Goal: Check status: Check status

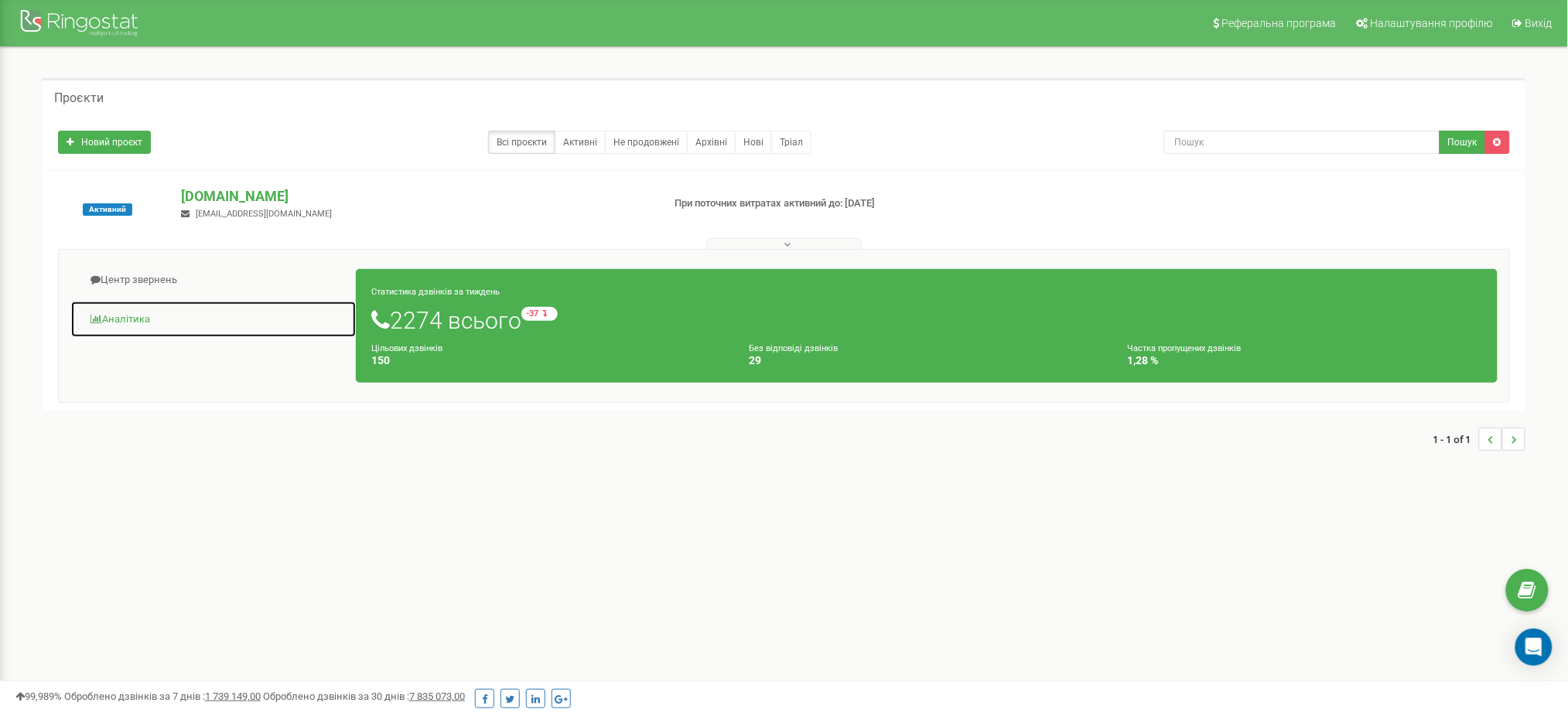
click at [133, 319] on link "Аналiтика" at bounding box center [214, 319] width 286 height 38
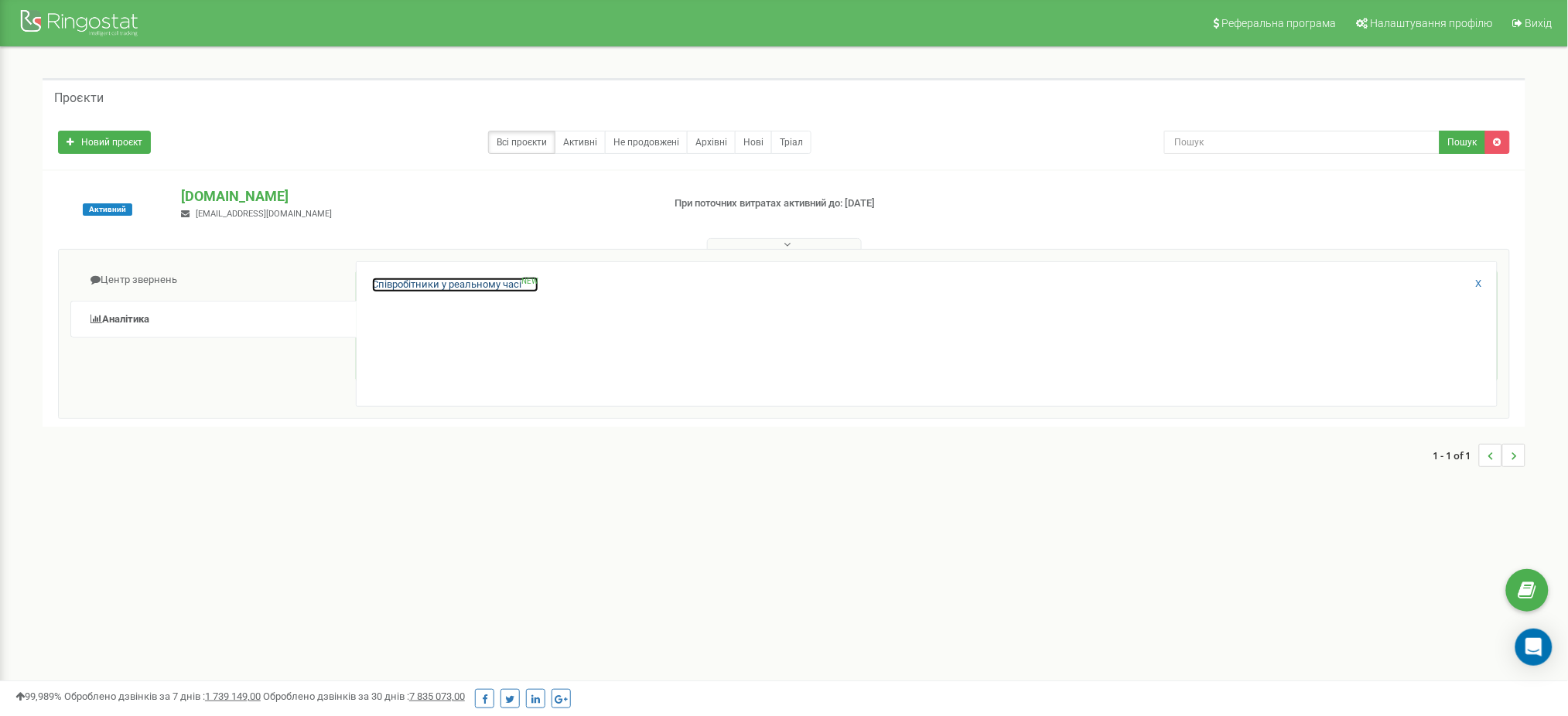
click at [478, 288] on link "Співробітники у реальному часі NEW" at bounding box center [455, 284] width 166 height 14
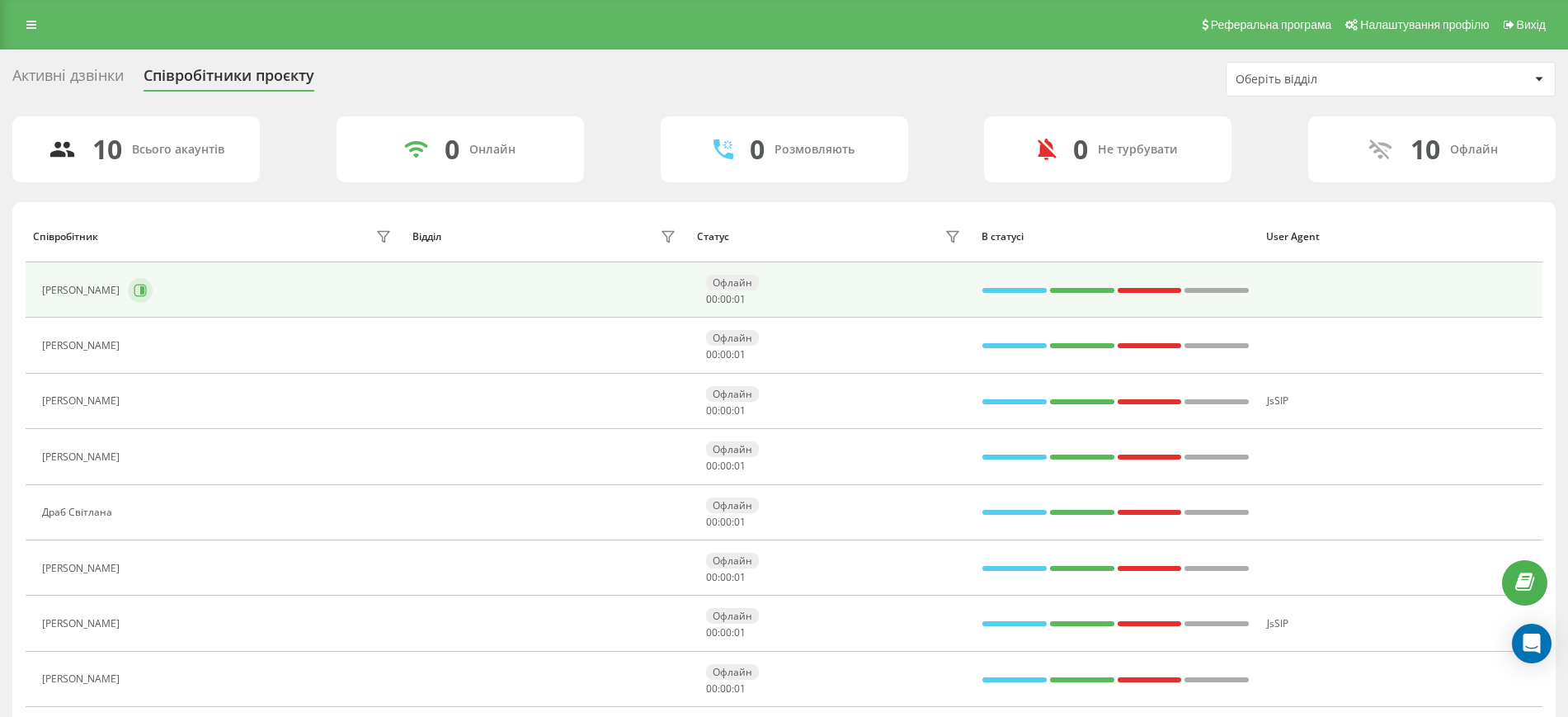
click at [153, 292] on button at bounding box center [140, 290] width 25 height 25
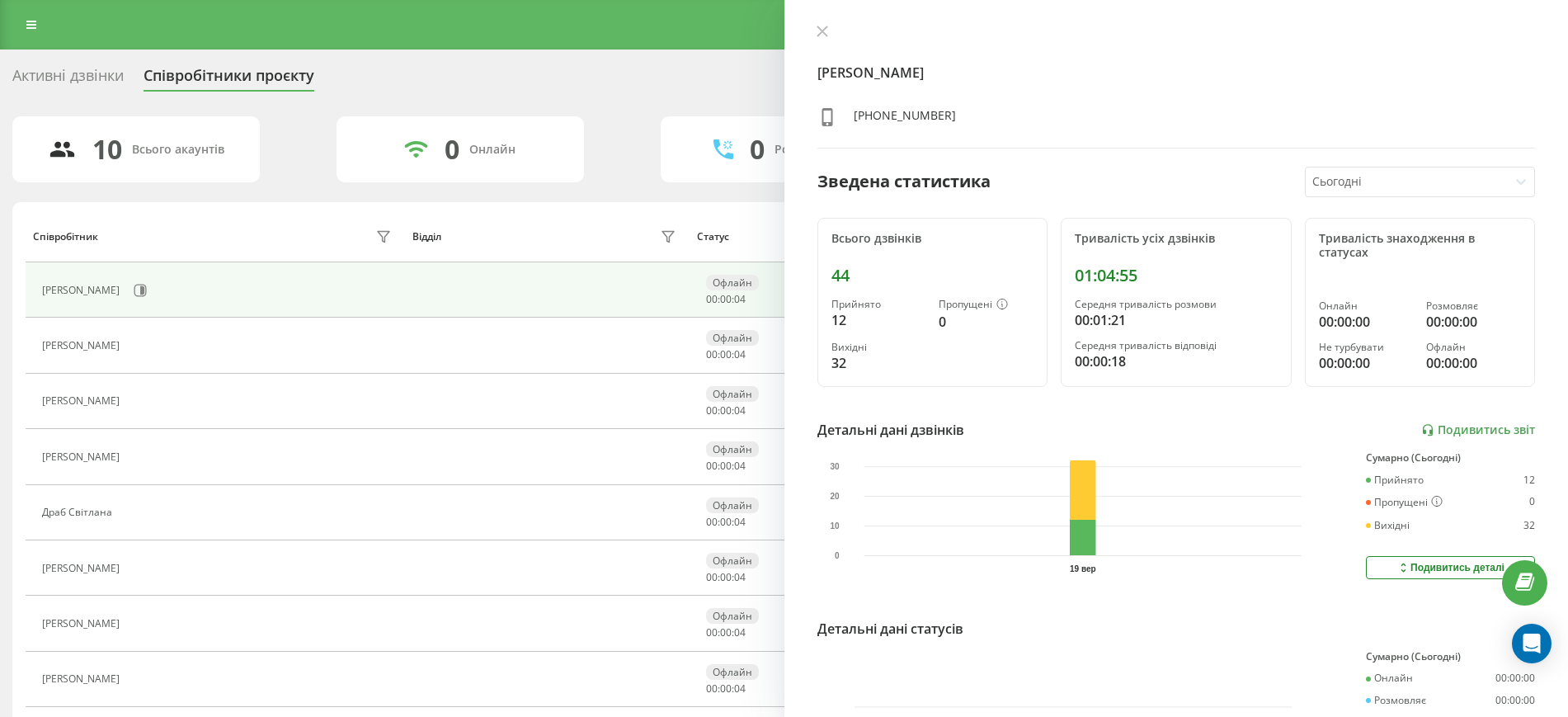
click at [137, 508] on button at bounding box center [129, 514] width 20 height 23
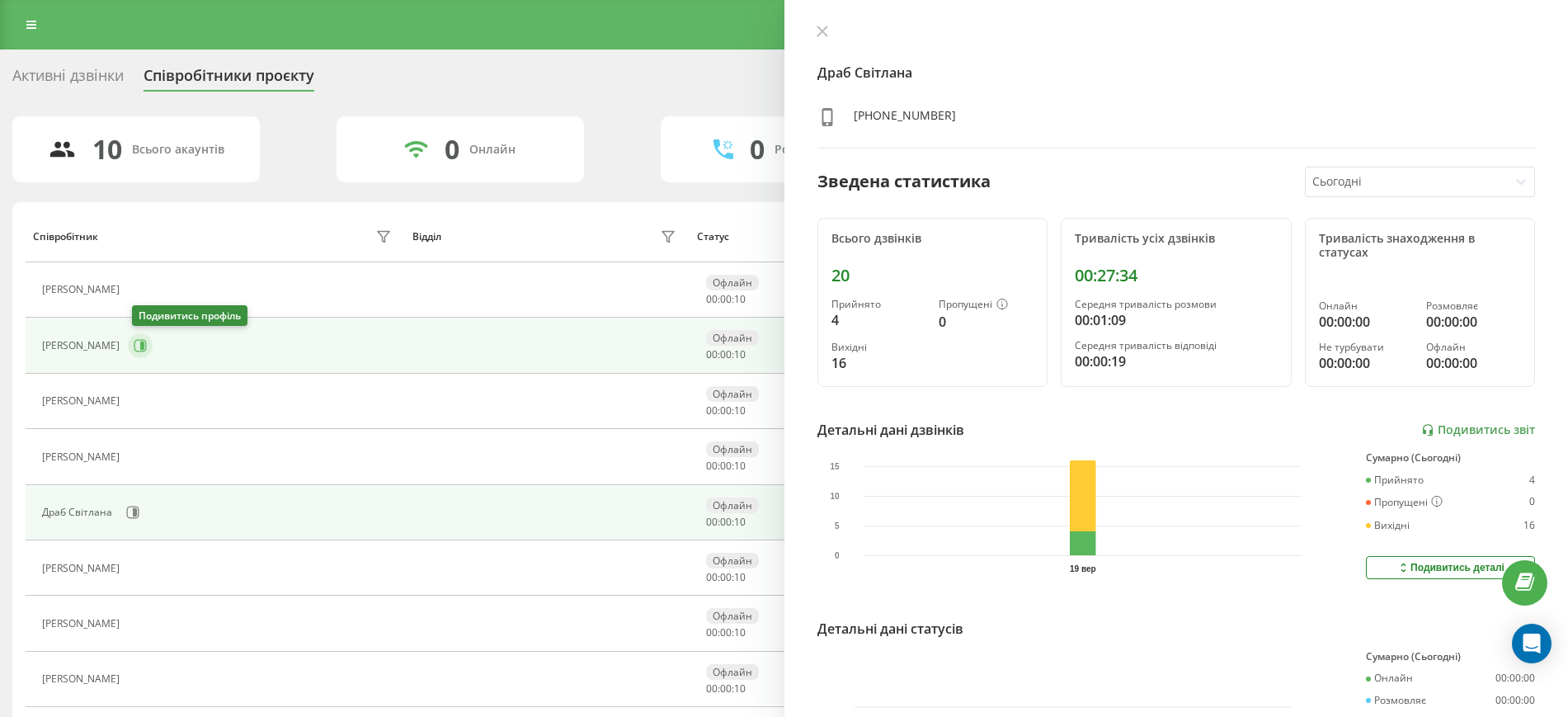
click at [140, 347] on icon at bounding box center [140, 345] width 13 height 13
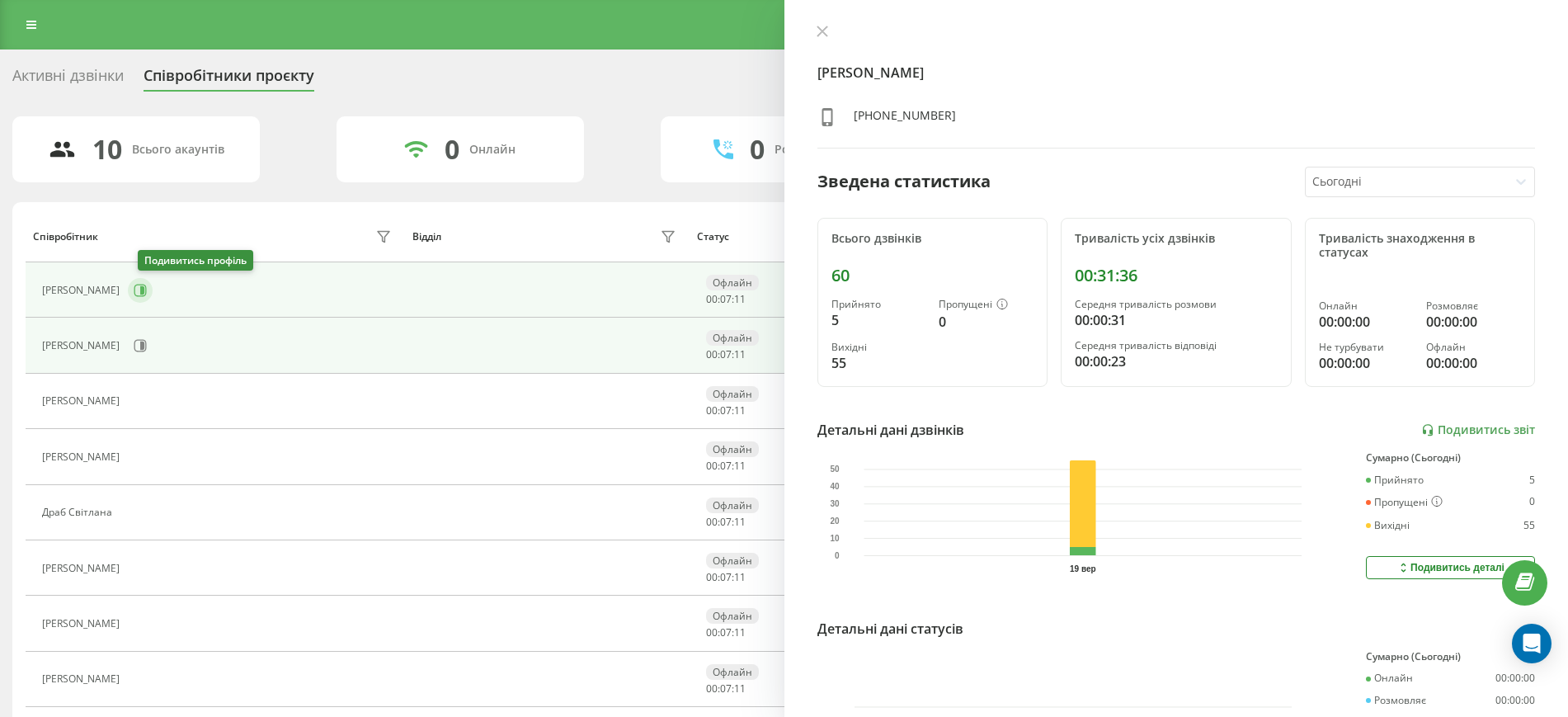
click at [153, 290] on button at bounding box center [140, 290] width 25 height 25
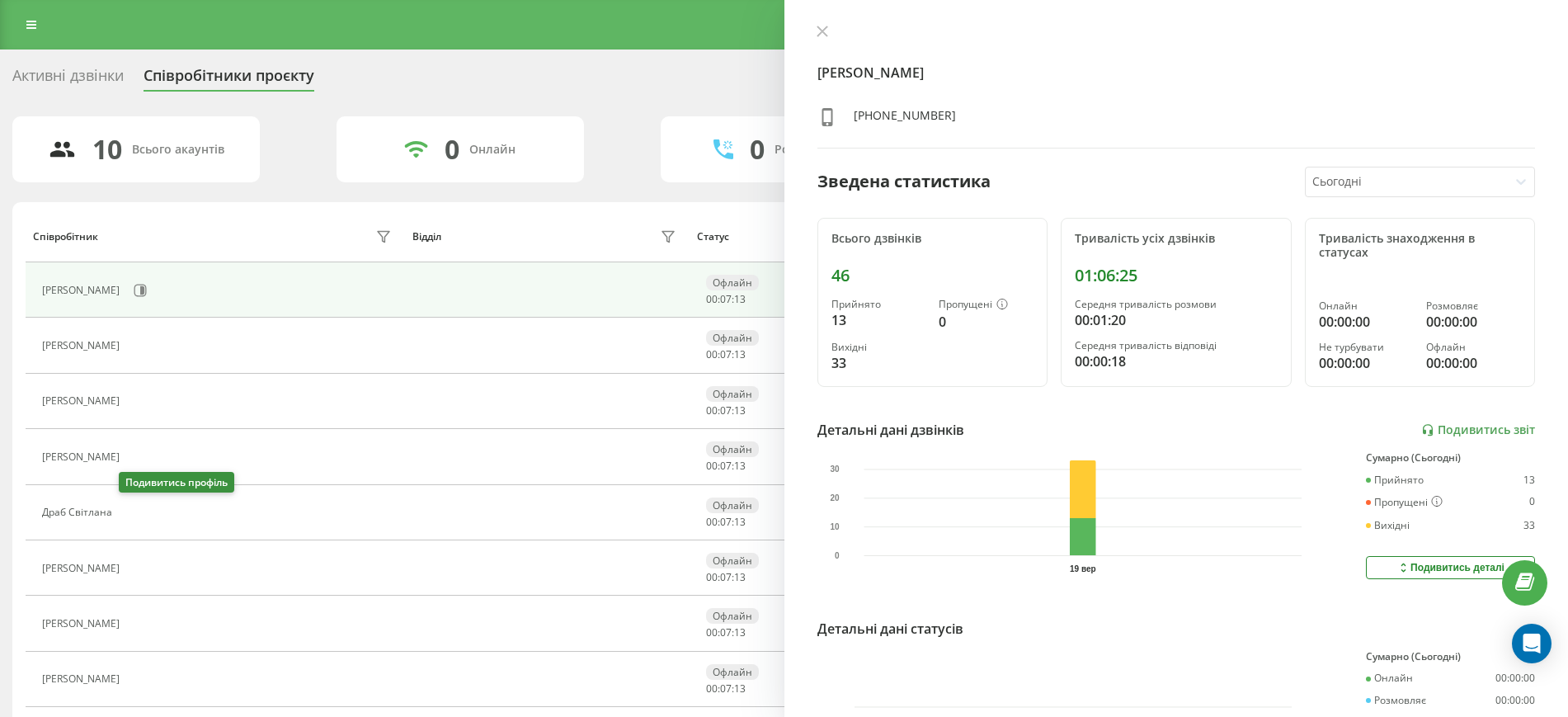
click at [126, 510] on icon at bounding box center [130, 513] width 12 height 12
